Goal: Information Seeking & Learning: Learn about a topic

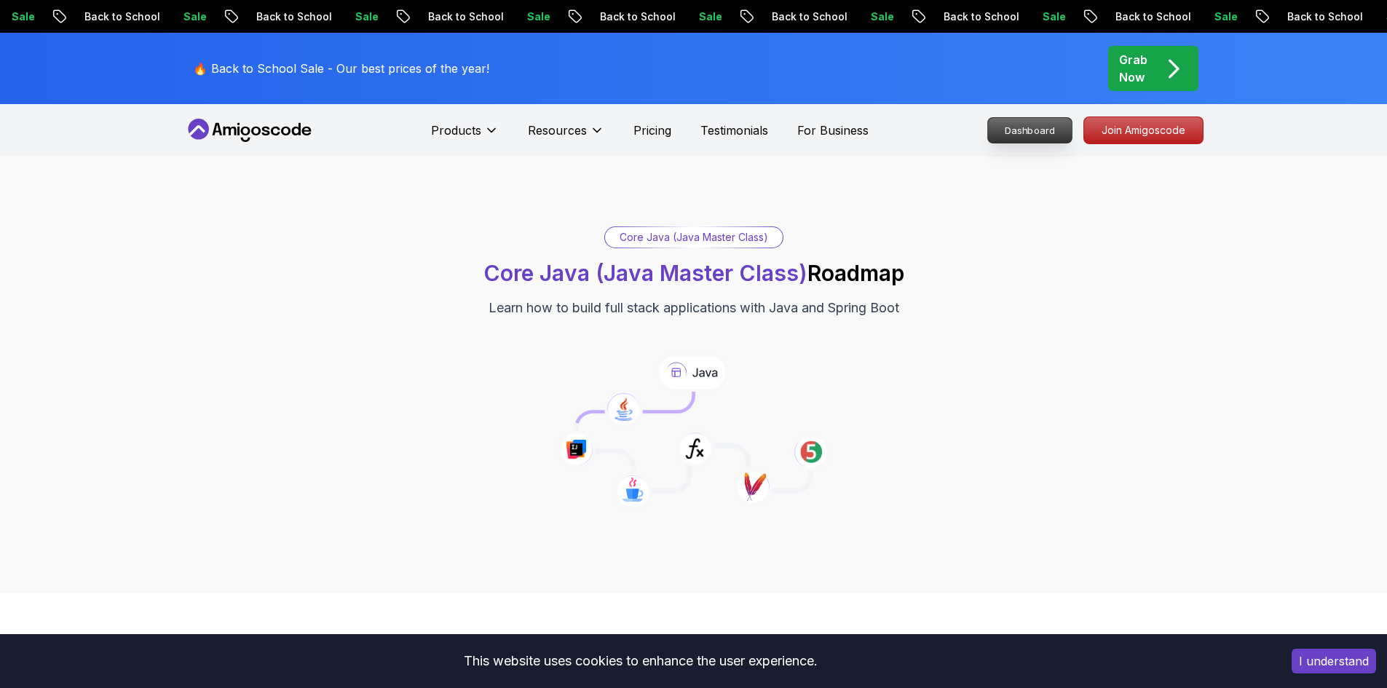
drag, startPoint x: 0, startPoint y: 0, endPoint x: 1025, endPoint y: 127, distance: 1033.2
click at [1025, 127] on p "Dashboard" at bounding box center [1030, 130] width 84 height 25
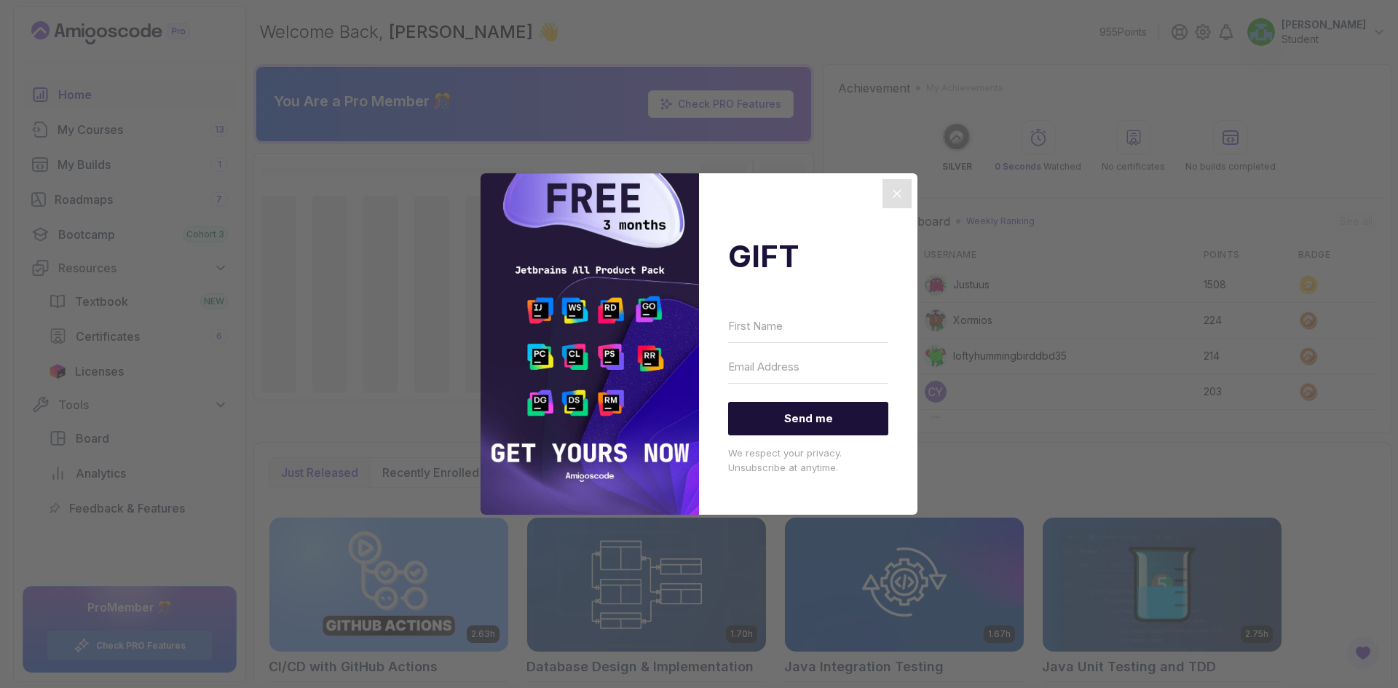
click at [890, 192] on icon "Close" at bounding box center [896, 193] width 17 height 17
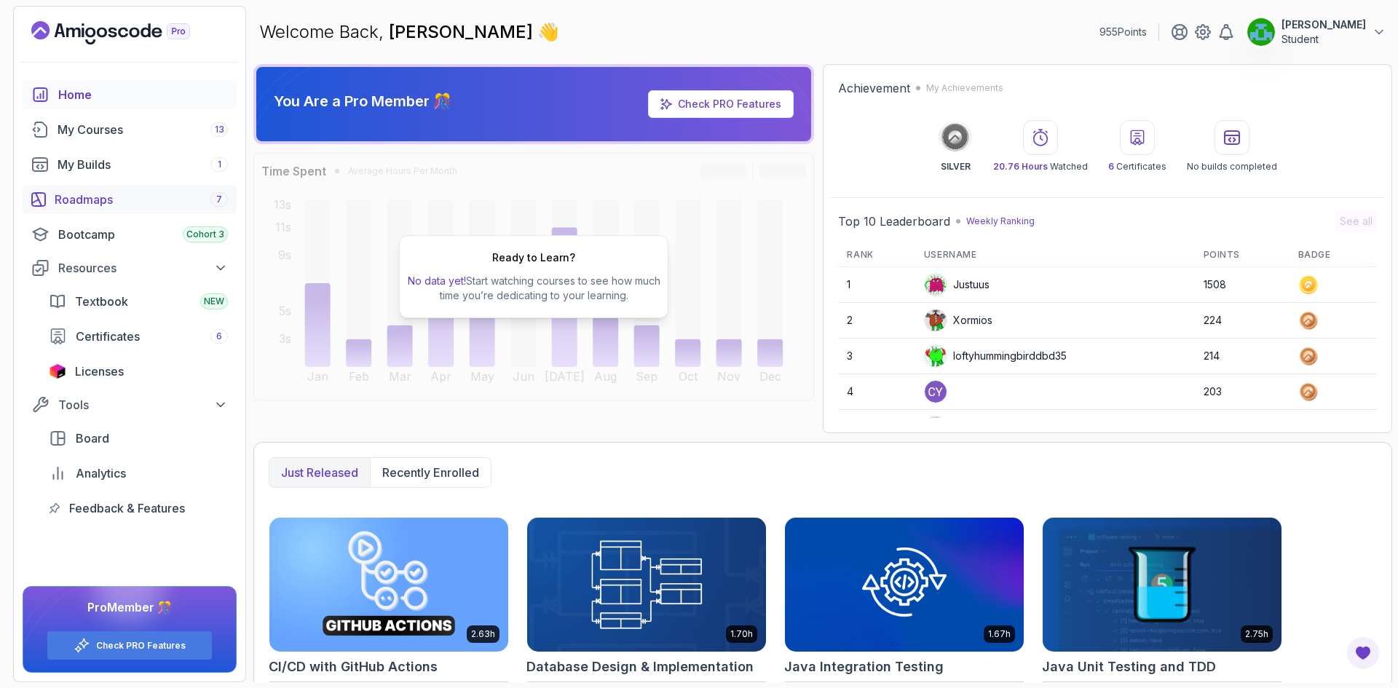
click at [98, 196] on div "Roadmaps 7" at bounding box center [141, 199] width 173 height 17
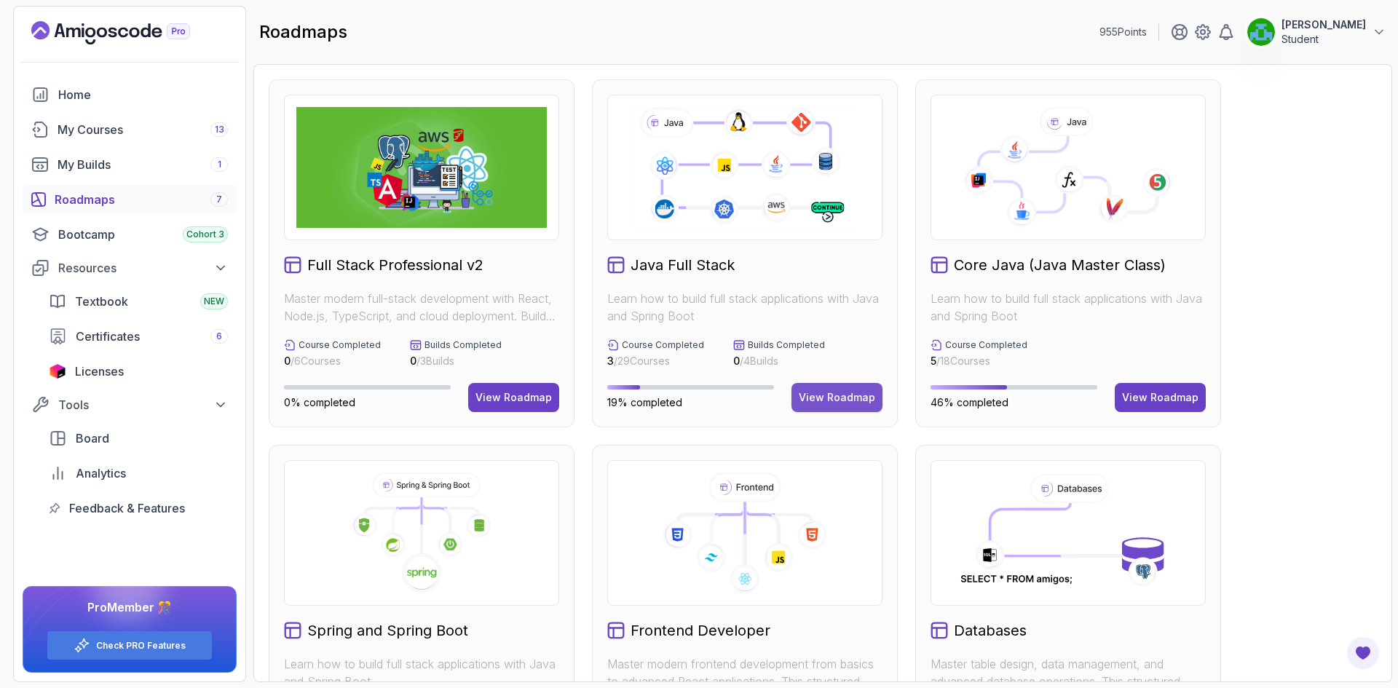
click at [827, 403] on div "View Roadmap" at bounding box center [837, 397] width 76 height 15
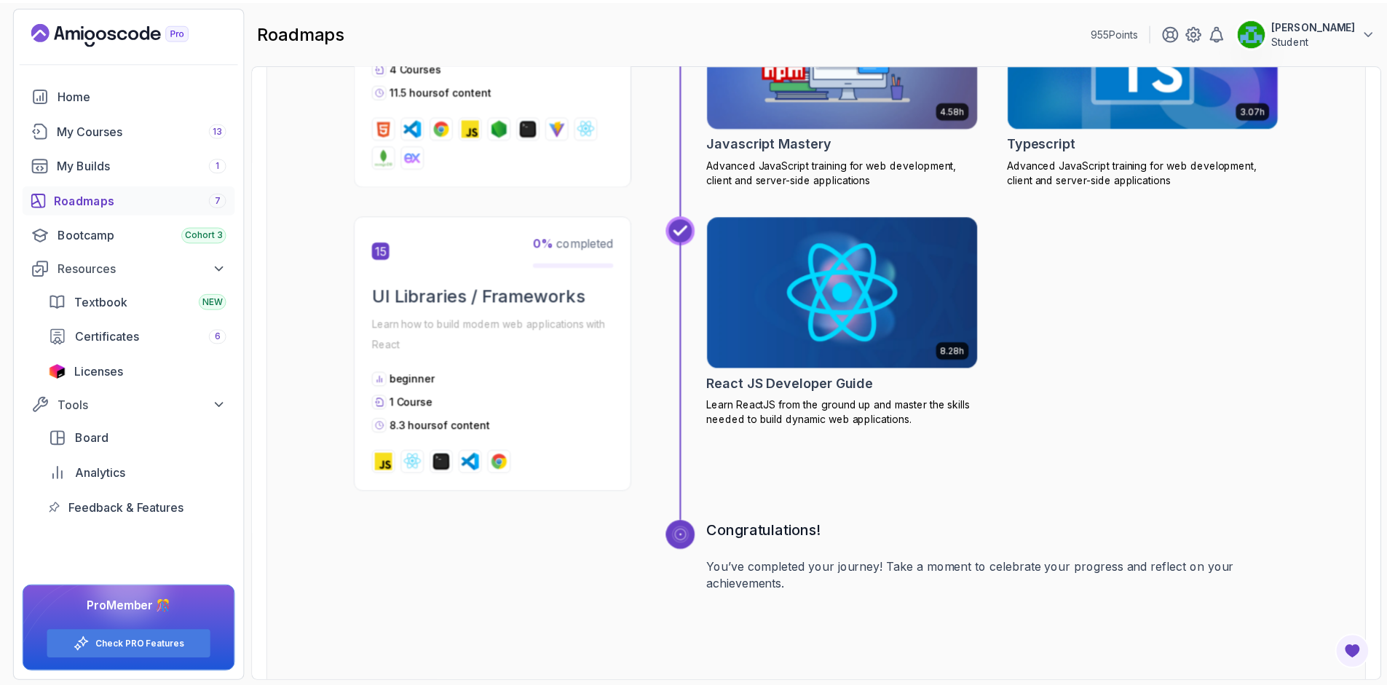
scroll to position [5607, 0]
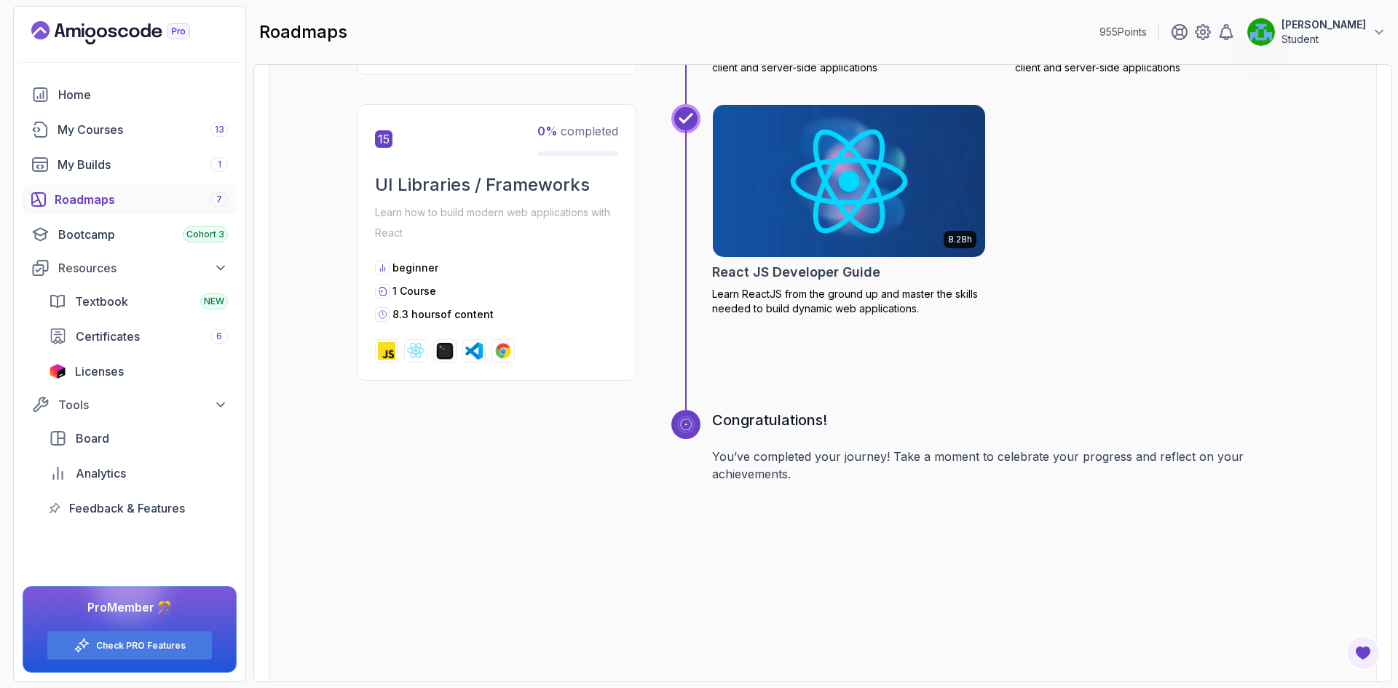
click at [811, 203] on img at bounding box center [849, 180] width 286 height 160
